Goal: Check status: Check status

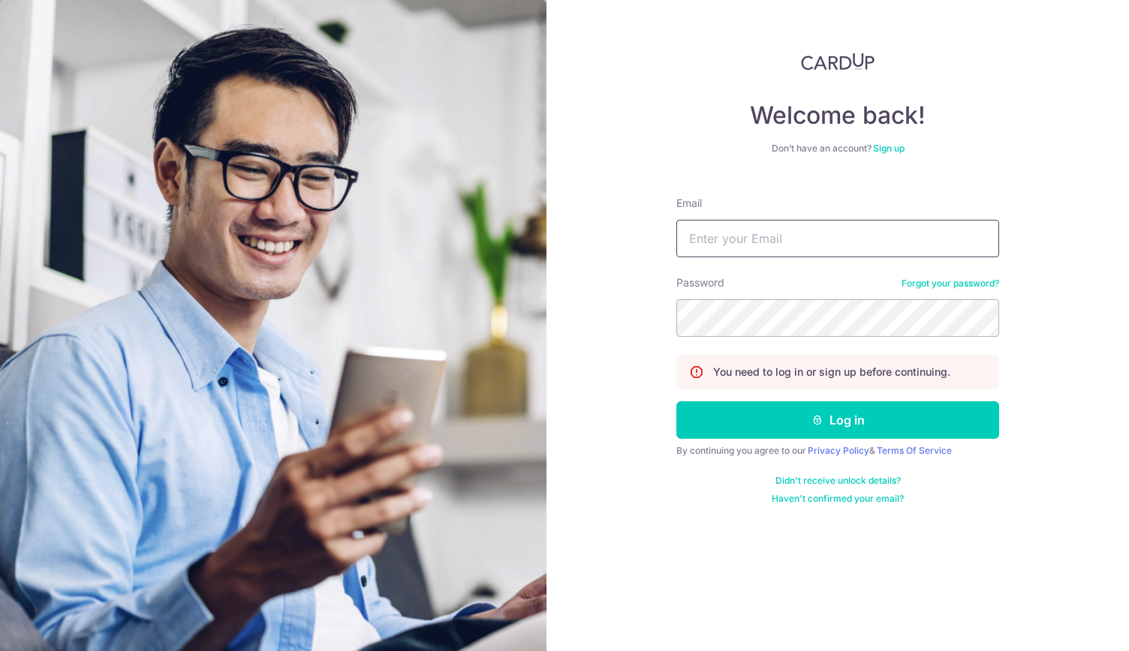
click at [781, 237] on input "Email" at bounding box center [837, 239] width 323 height 38
type input "PCLIM289@GMAIL.COM"
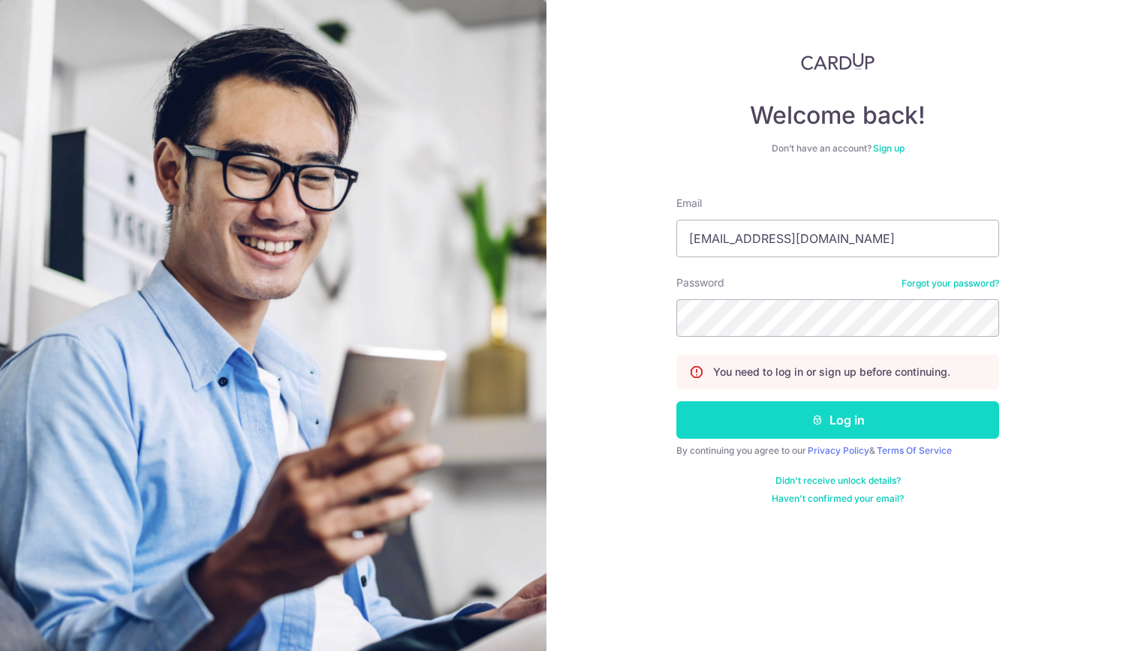
click at [871, 412] on button "Log in" at bounding box center [837, 421] width 323 height 38
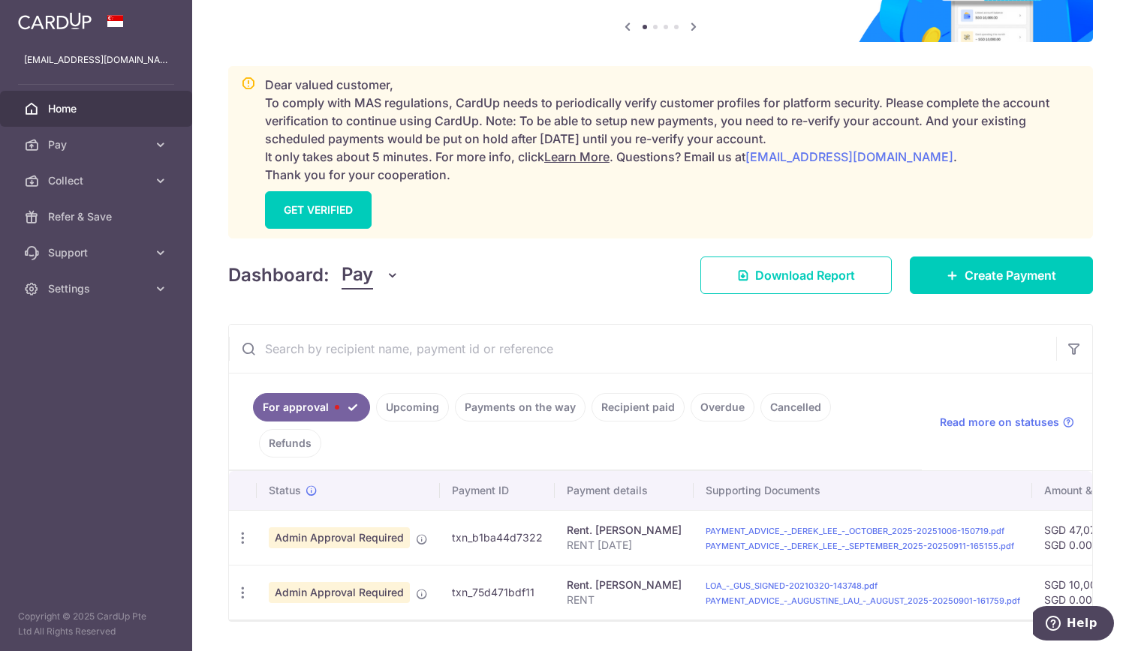
scroll to position [158, 0]
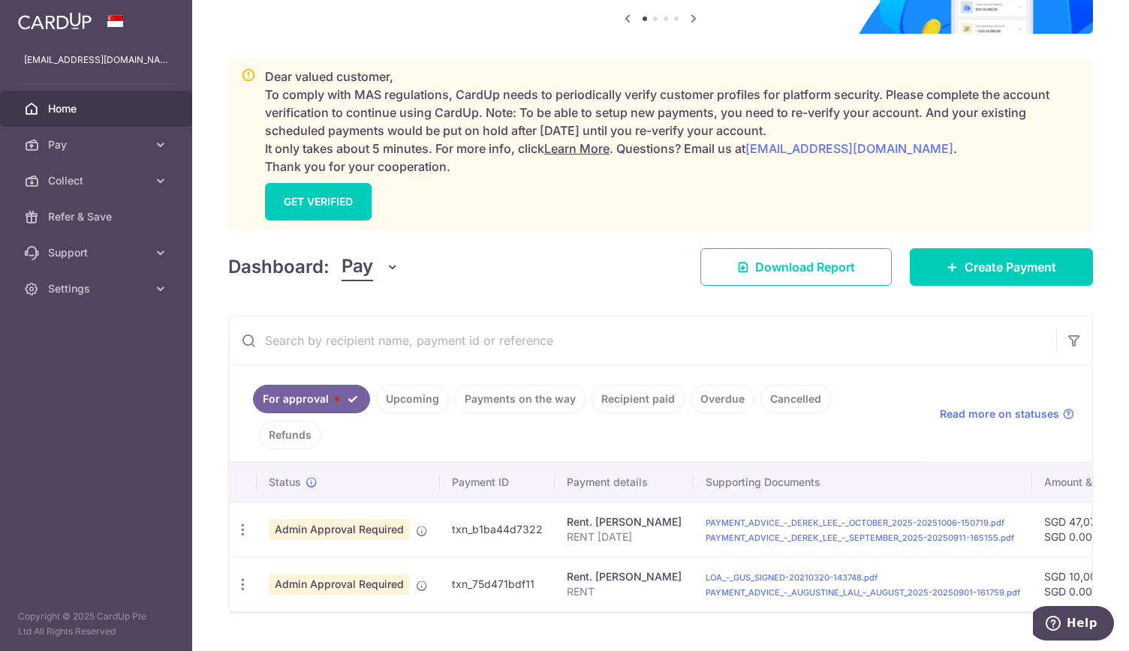
click at [636, 399] on link "Recipient paid" at bounding box center [637, 399] width 93 height 29
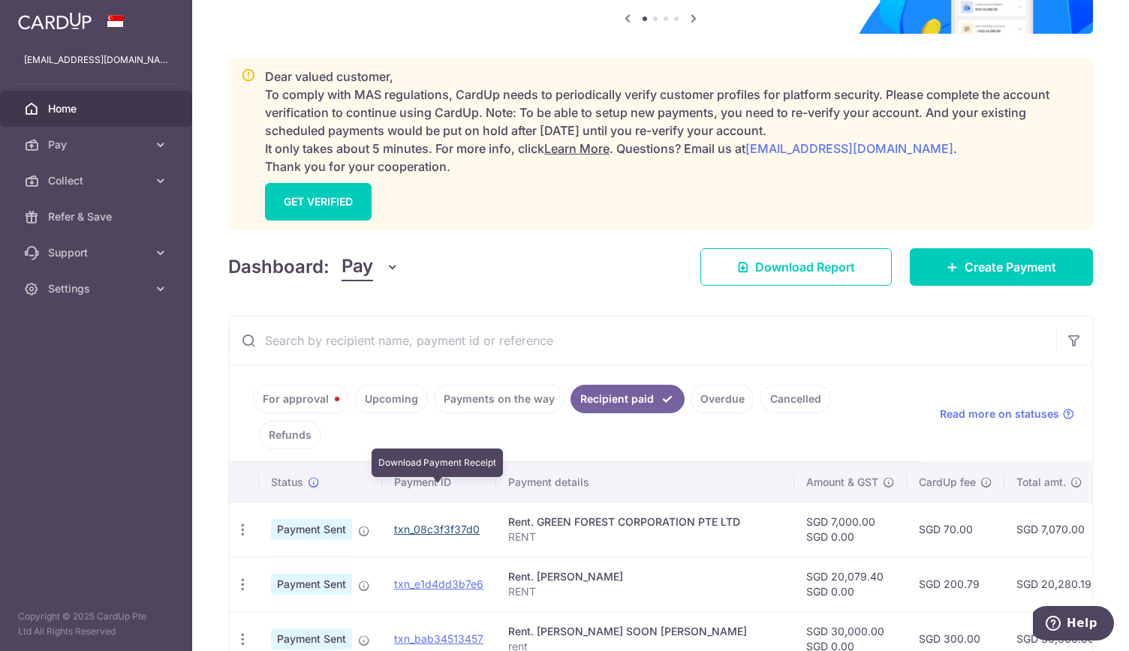
click at [441, 523] on link "txn_08c3f3f37d0" at bounding box center [437, 529] width 86 height 13
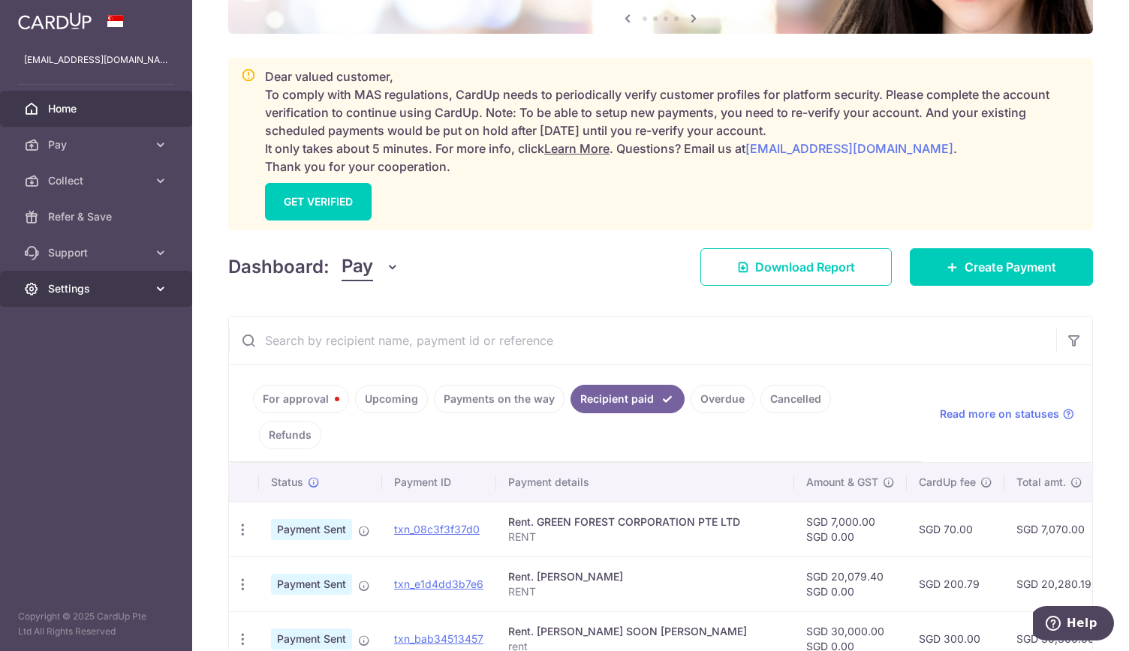
click at [141, 290] on span "Settings" at bounding box center [97, 288] width 99 height 15
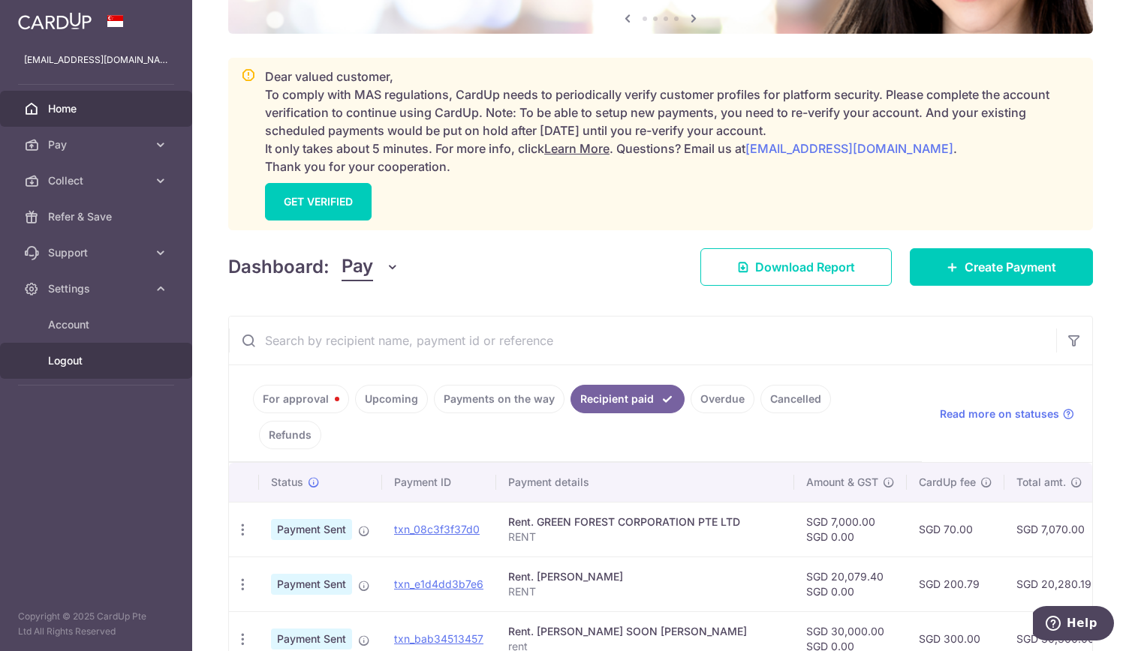
click at [91, 369] on link "Logout" at bounding box center [96, 361] width 192 height 36
